Goal: Transaction & Acquisition: Subscribe to service/newsletter

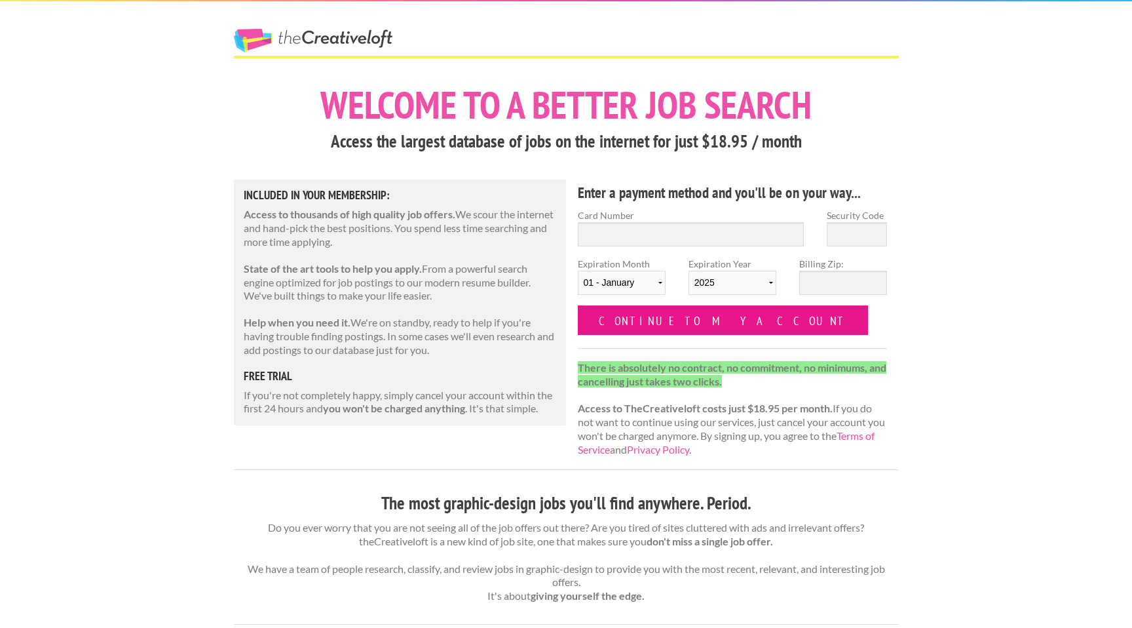
click at [693, 324] on input "Continue to my account" at bounding box center [723, 319] width 291 height 29
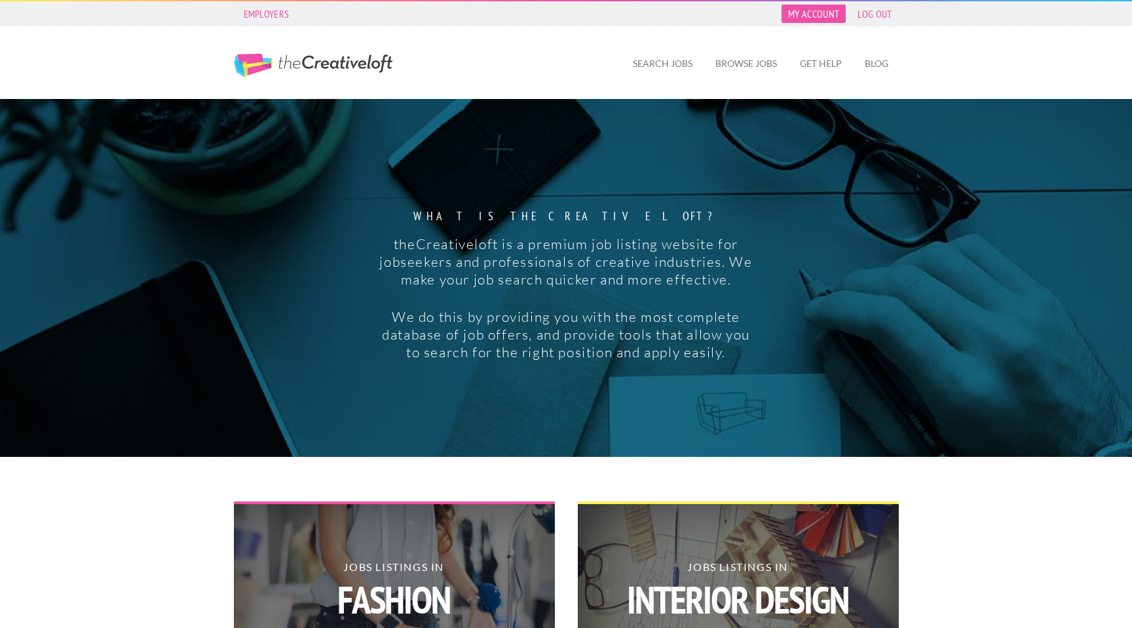
click at [811, 18] on link "My Account" at bounding box center [814, 14] width 64 height 18
click at [875, 16] on link "Log Out" at bounding box center [874, 14] width 47 height 18
